Goal: Find specific page/section: Find specific page/section

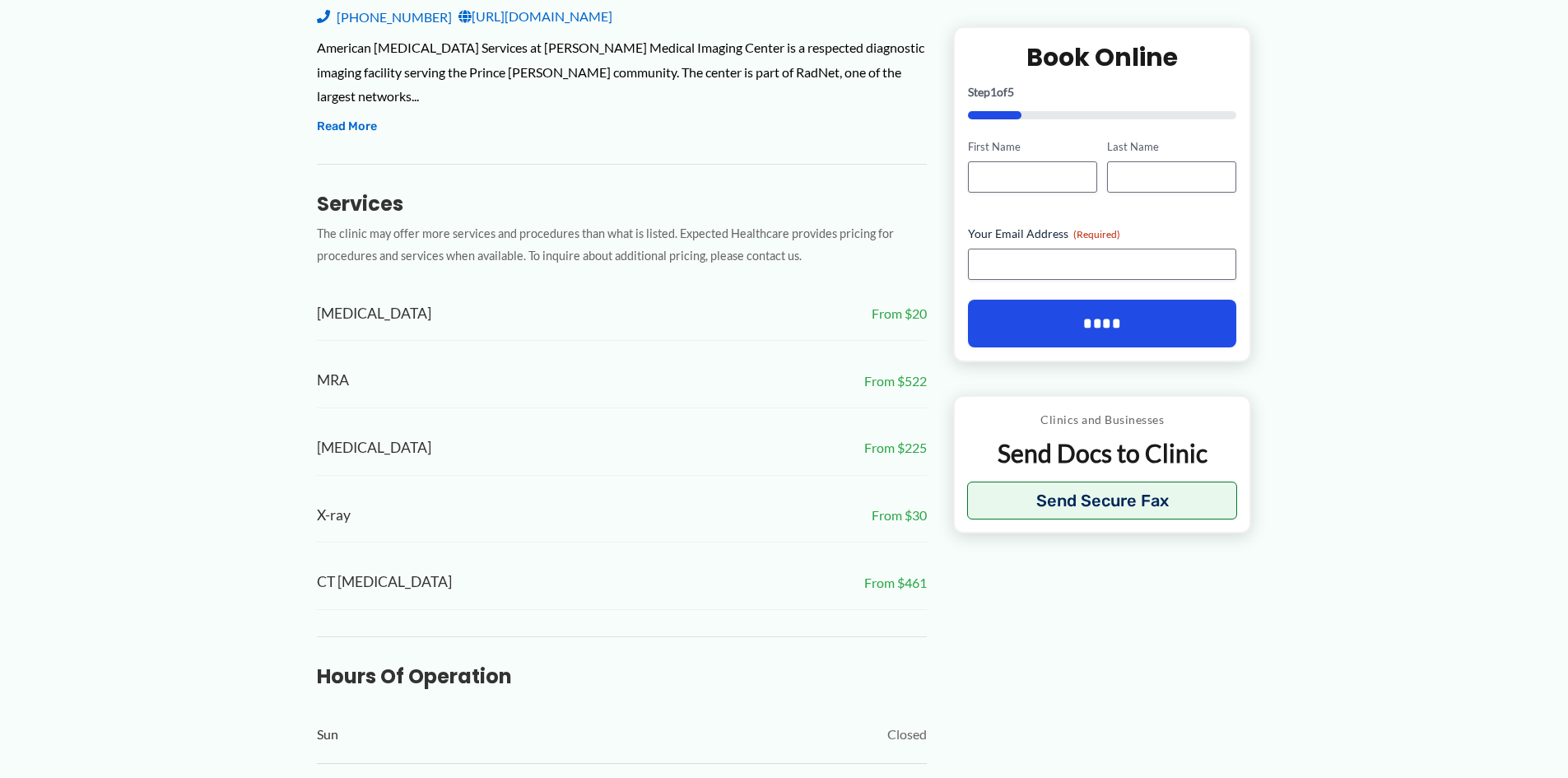
scroll to position [581, 0]
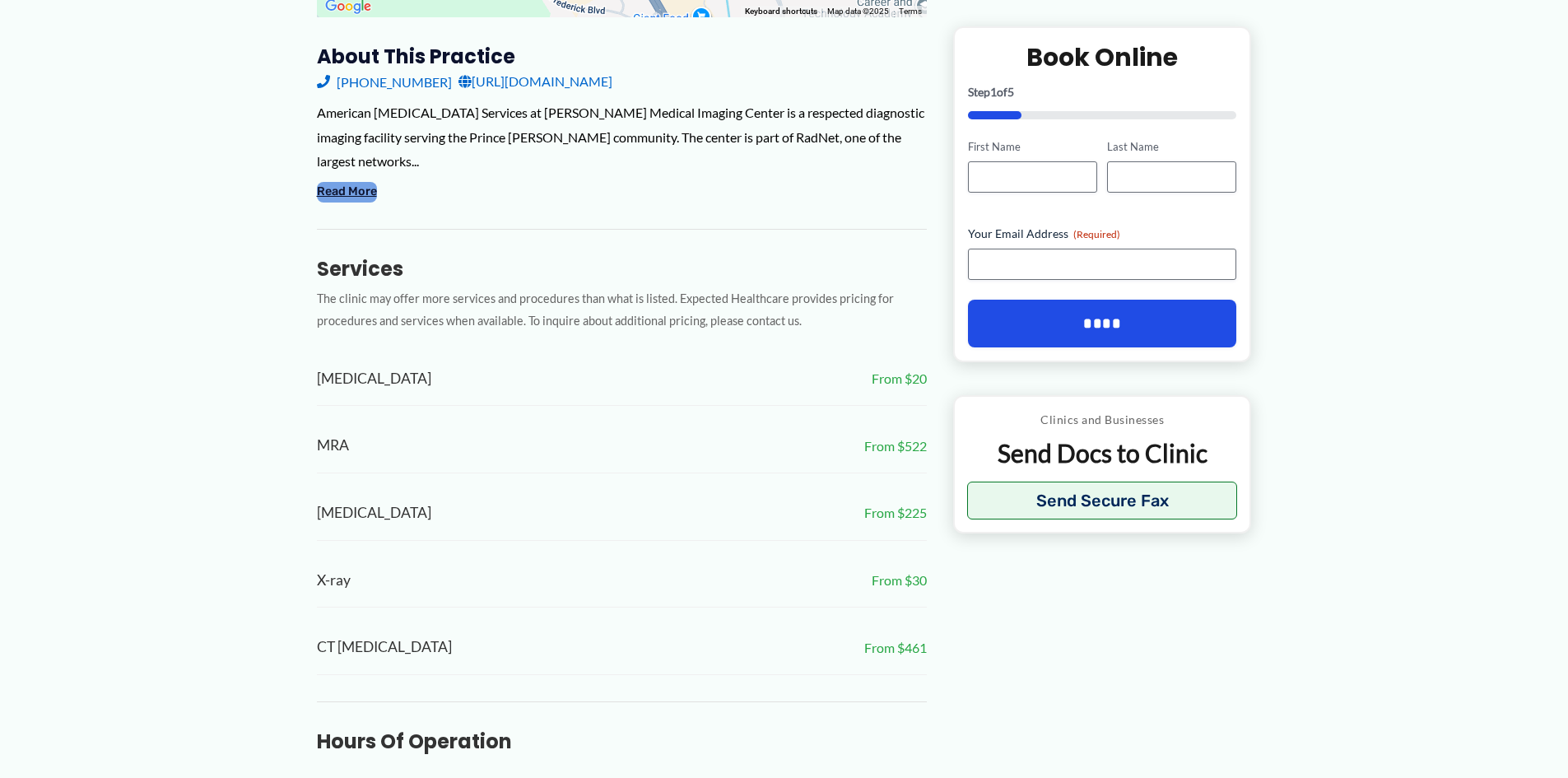
click at [377, 202] on button "Read More" at bounding box center [346, 192] width 60 height 20
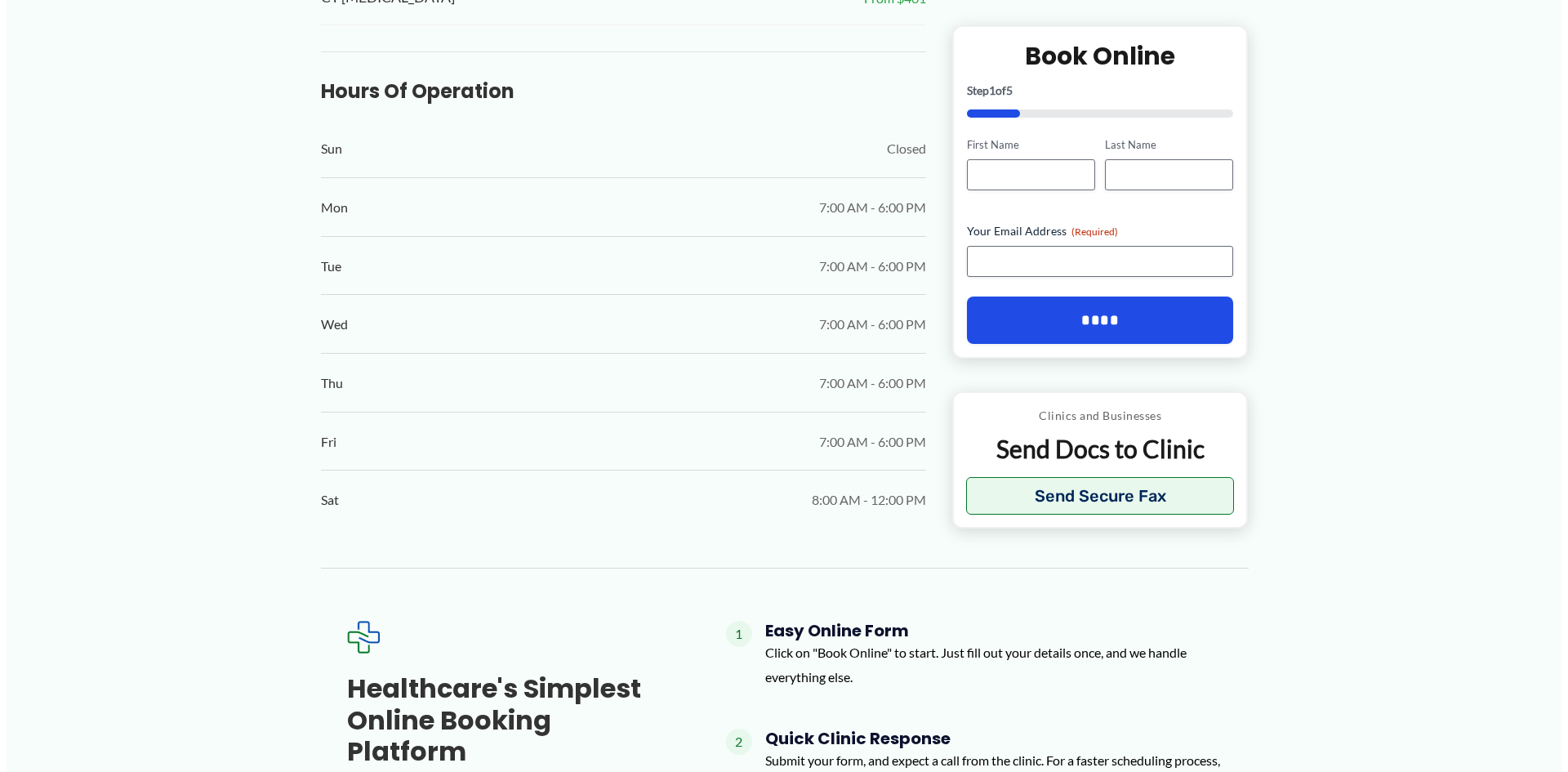
scroll to position [1483, 0]
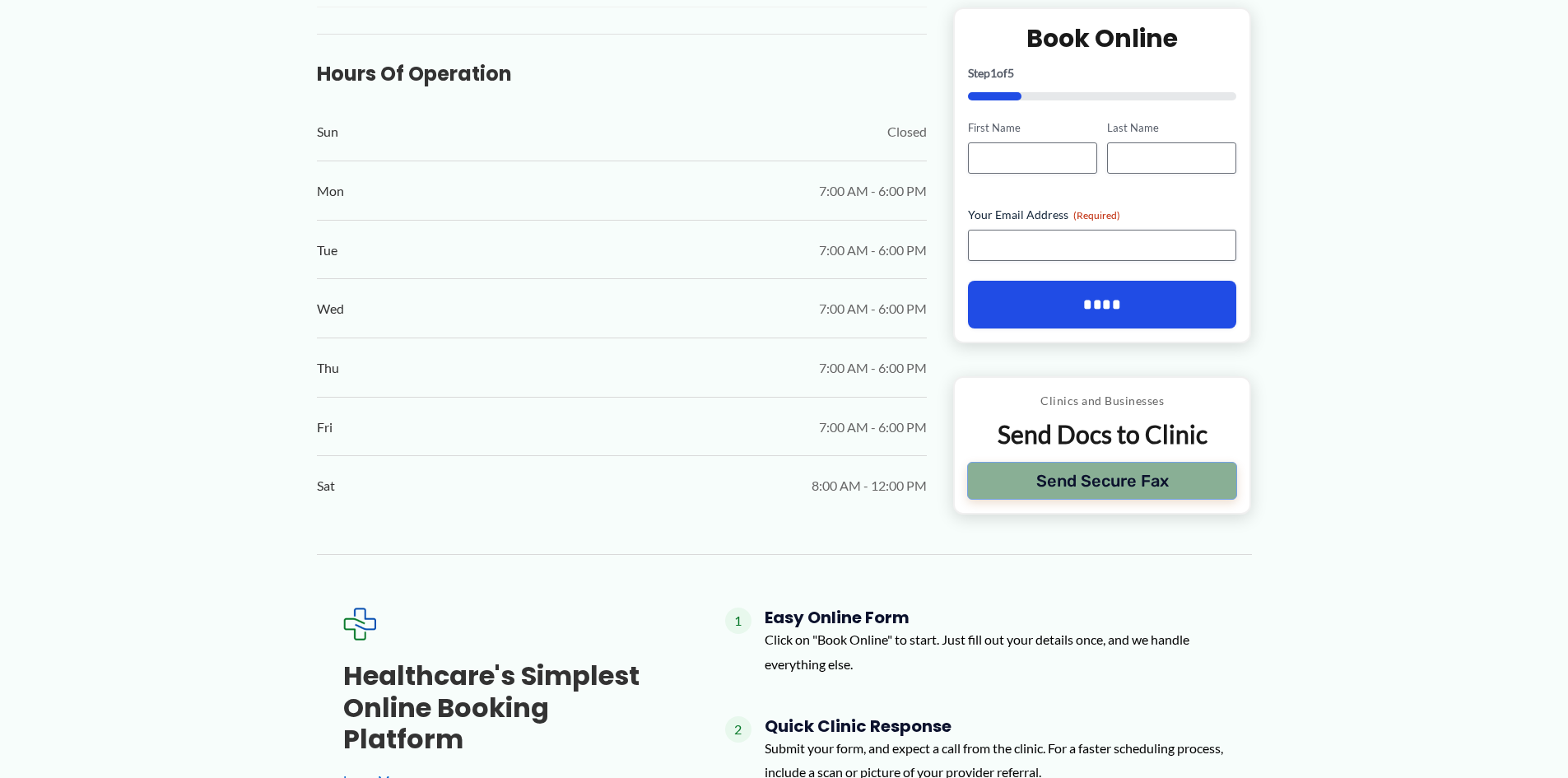
click at [1075, 500] on button "Send Secure Fax" at bounding box center [1102, 481] width 271 height 38
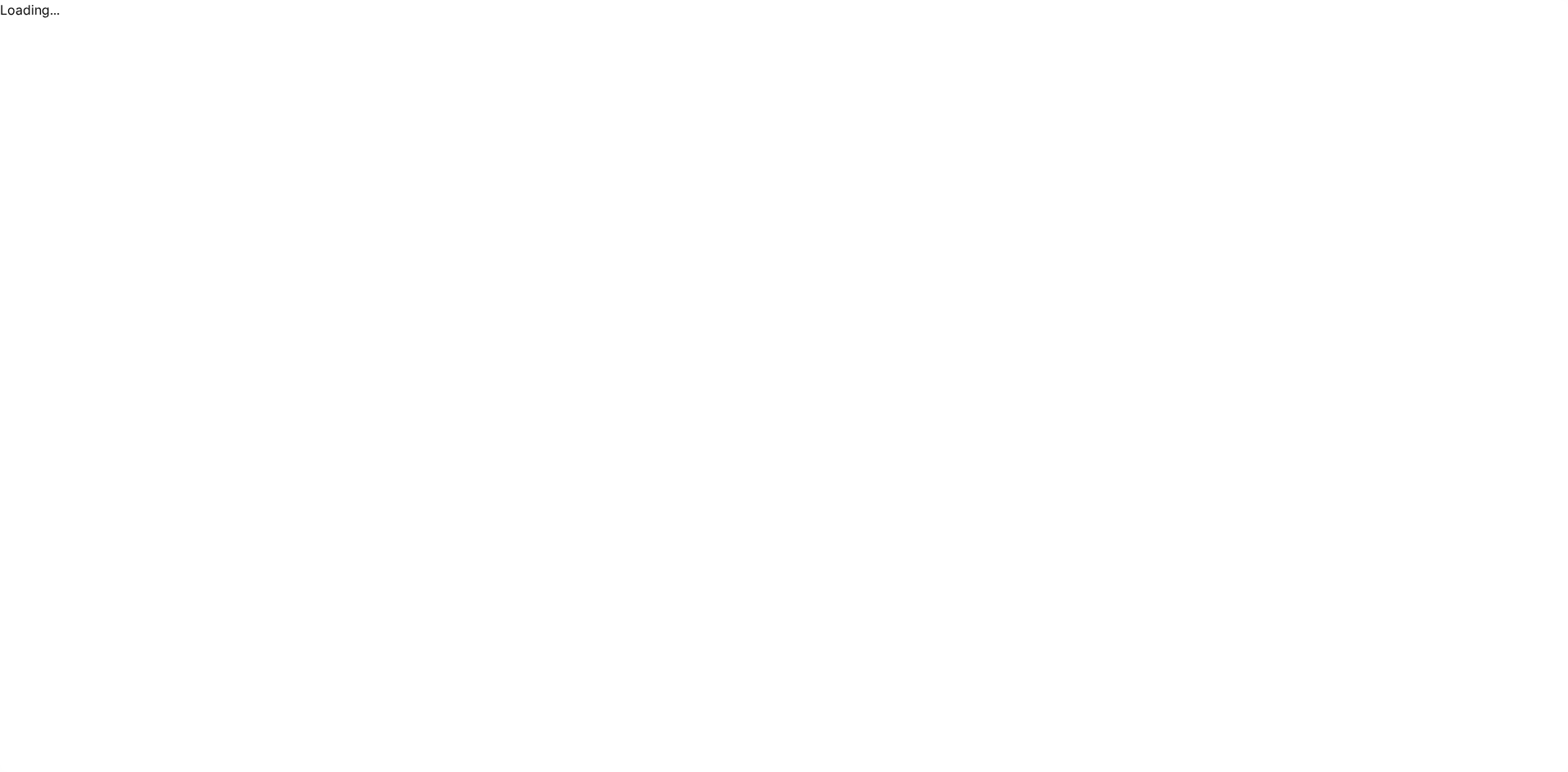
scroll to position [0, 0]
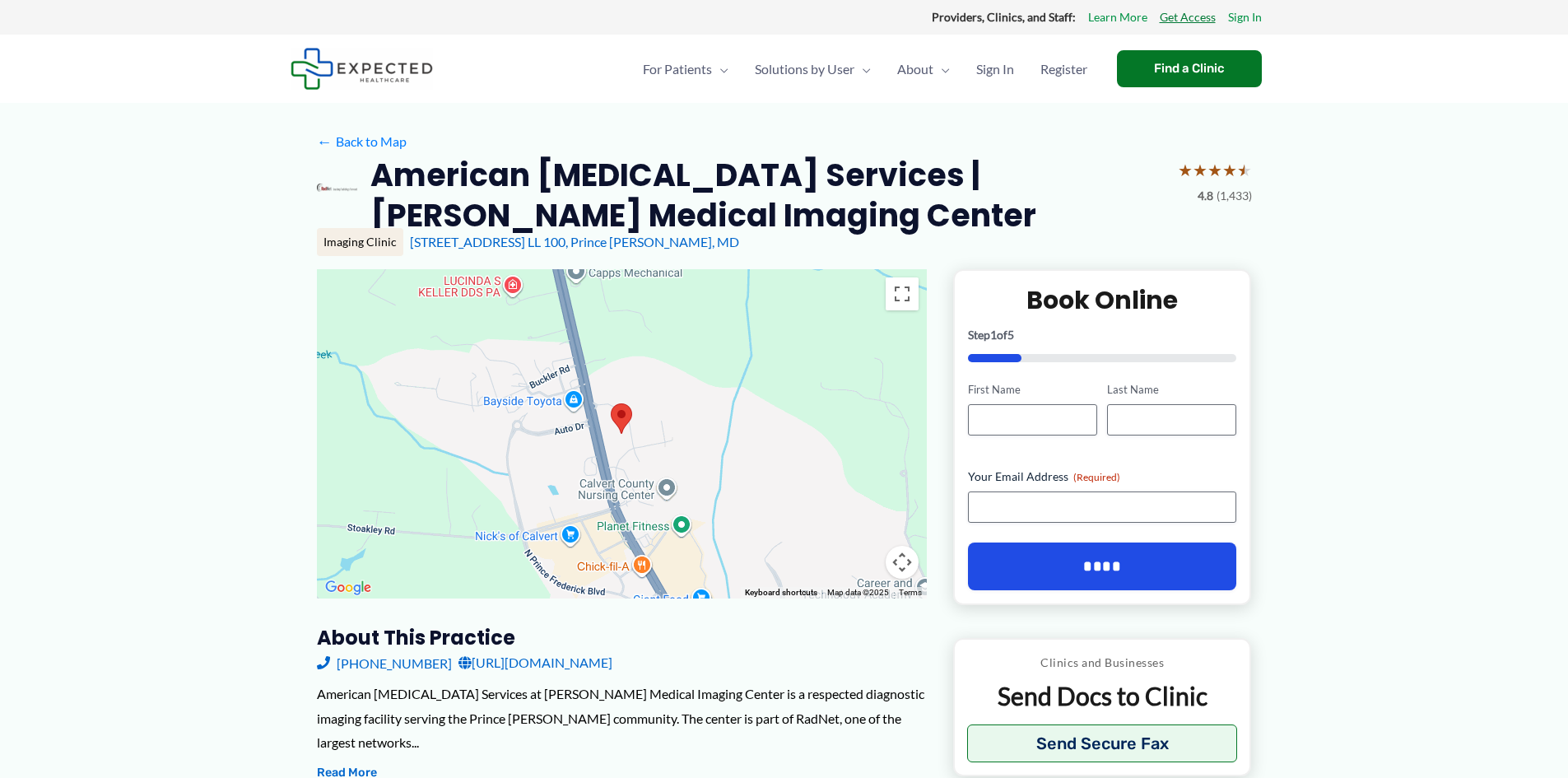
click at [1188, 20] on link "Get Access" at bounding box center [1188, 17] width 56 height 22
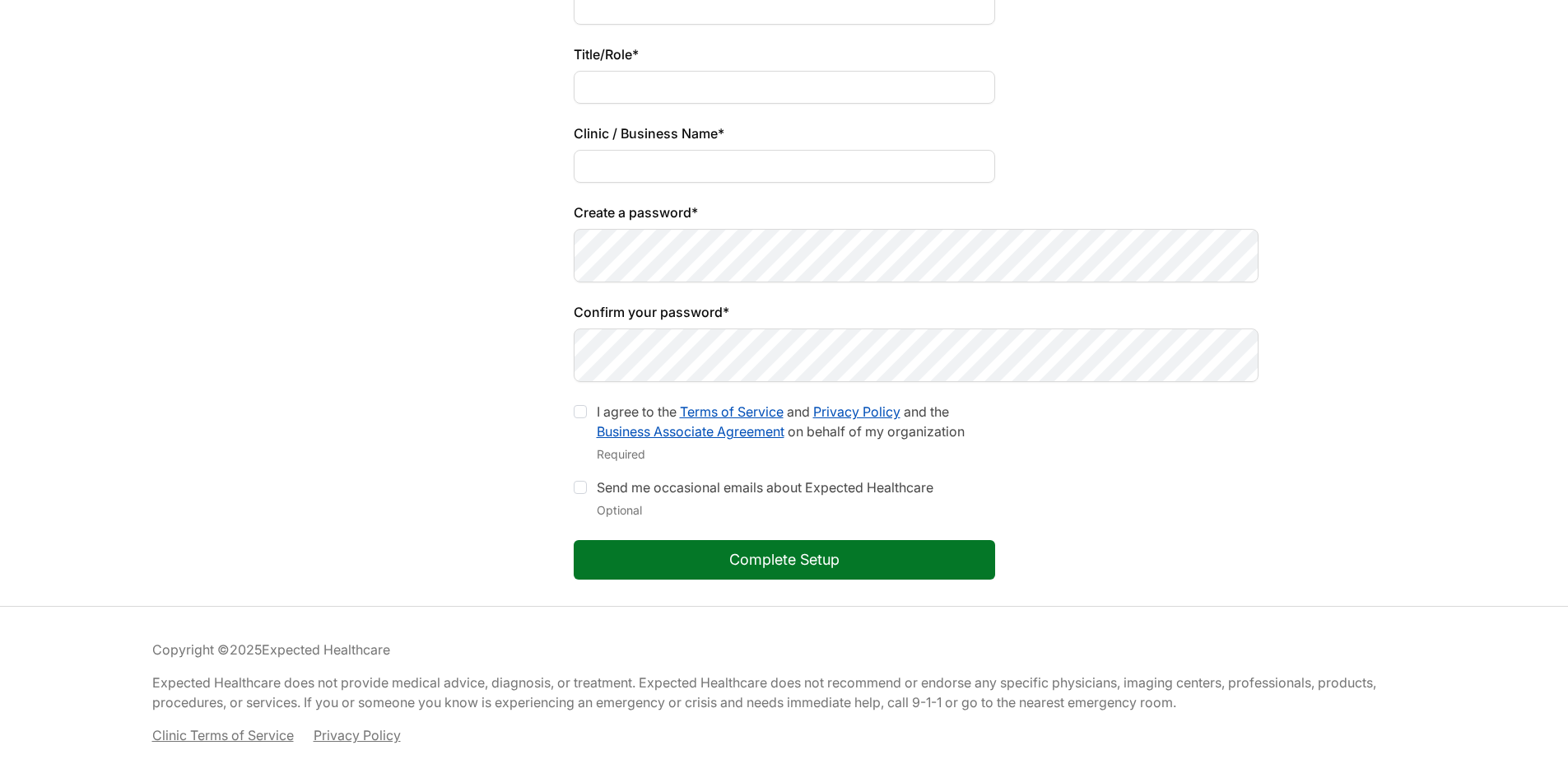
scroll to position [1107, 0]
